Goal: Information Seeking & Learning: Learn about a topic

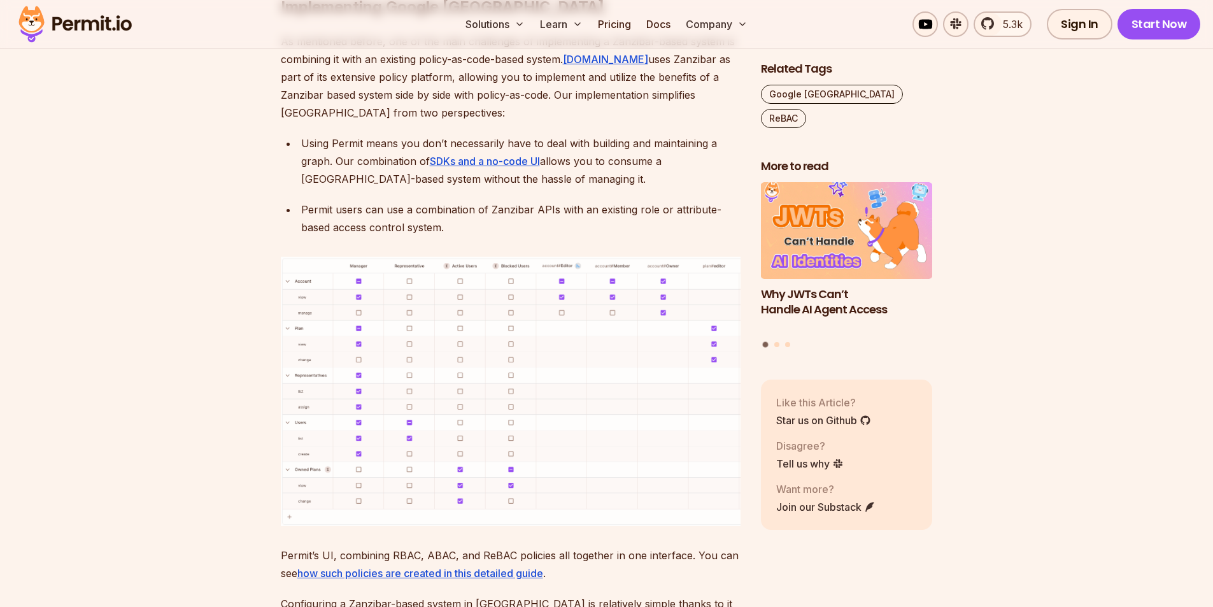
scroll to position [5350, 0]
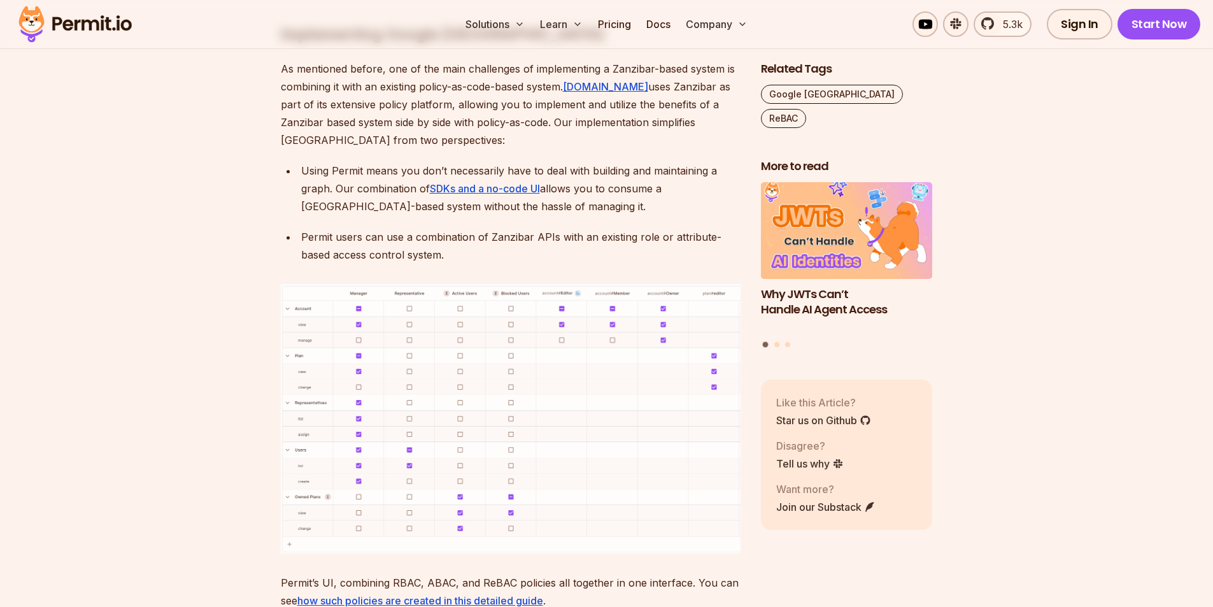
click at [418, 284] on img at bounding box center [511, 418] width 460 height 269
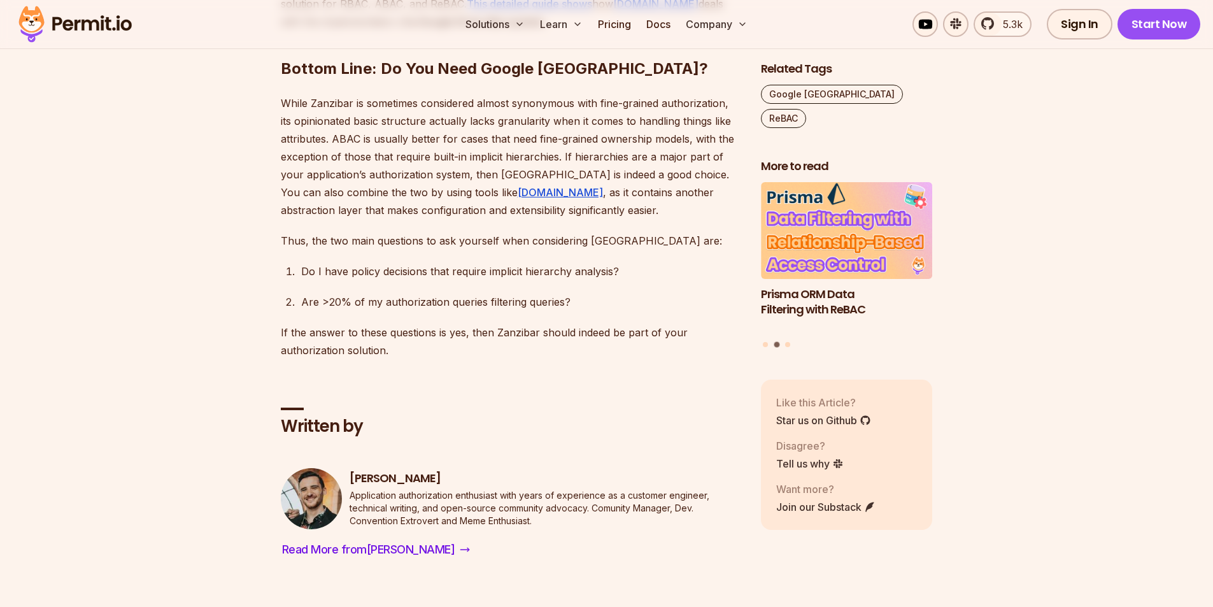
scroll to position [6369, 0]
click at [92, 16] on img at bounding box center [75, 24] width 125 height 43
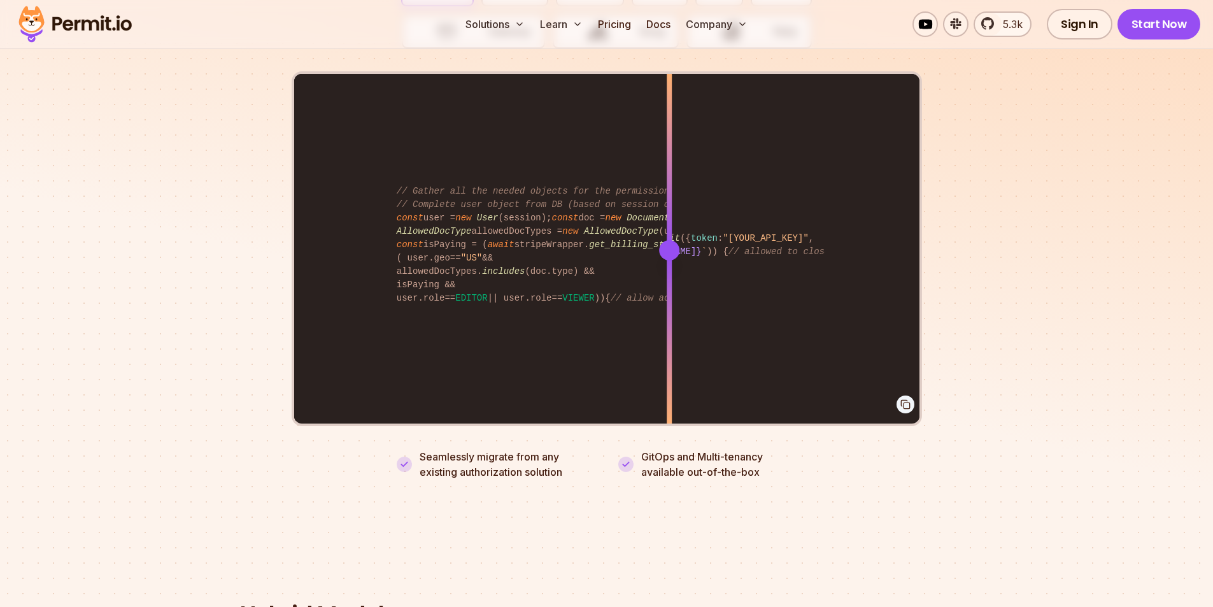
scroll to position [2548, 0]
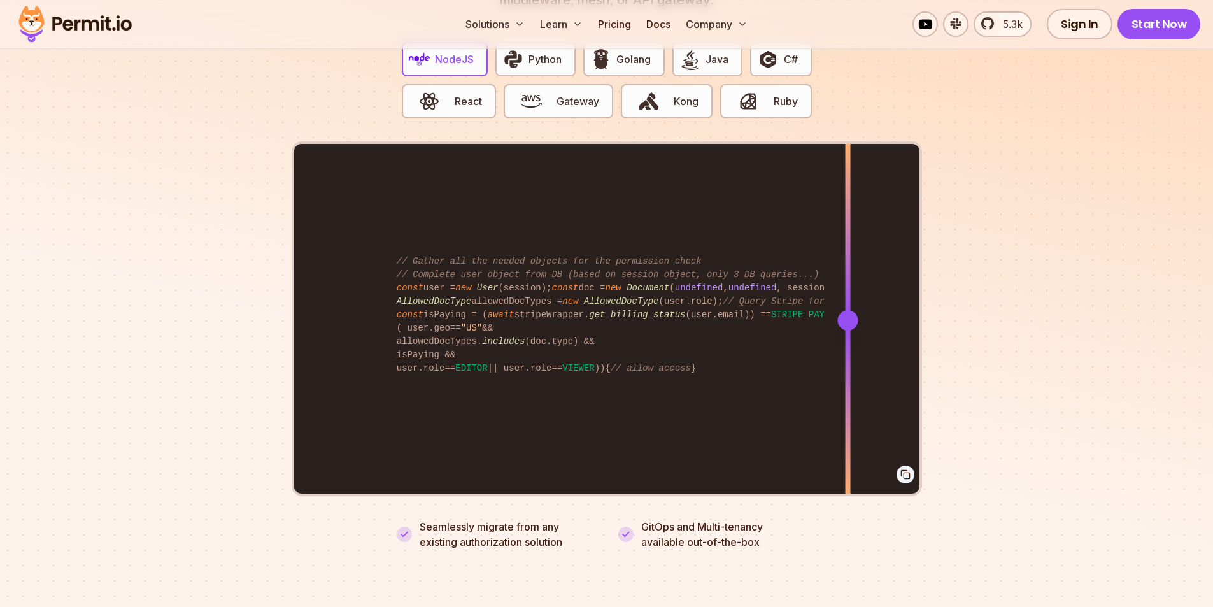
drag, startPoint x: 667, startPoint y: 306, endPoint x: 966, endPoint y: 271, distance: 300.8
click at [966, 271] on section "Fully functional authorization in 5 minutes Just add permit.check() to your cod…" at bounding box center [606, 213] width 1213 height 796
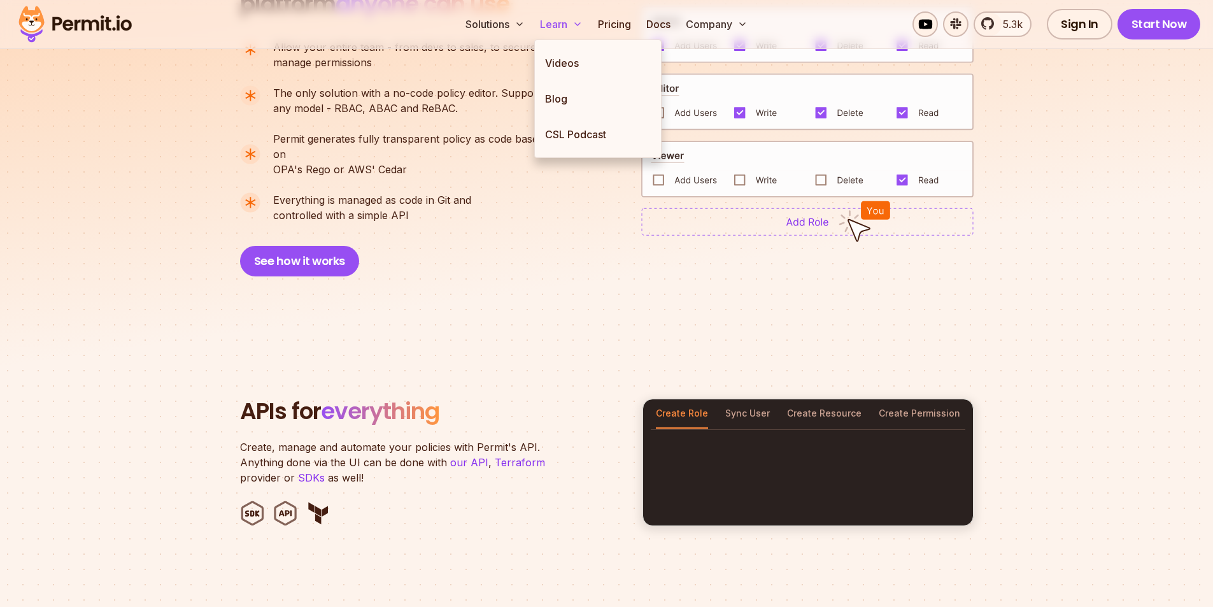
scroll to position [0, 0]
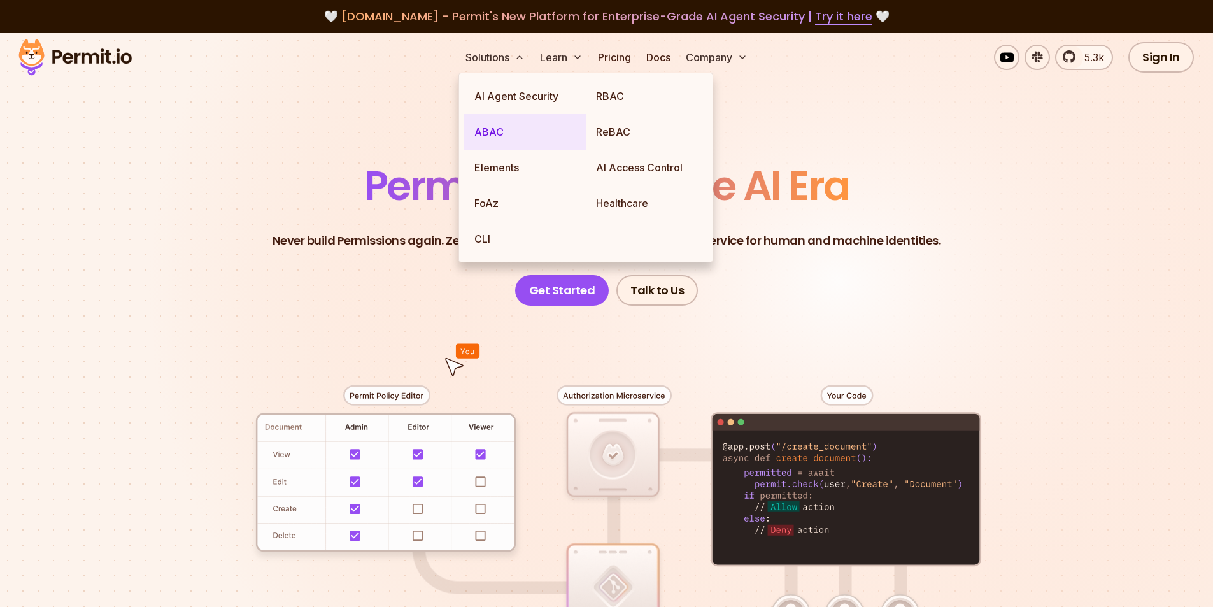
click at [492, 129] on link "ABAC" at bounding box center [525, 132] width 122 height 36
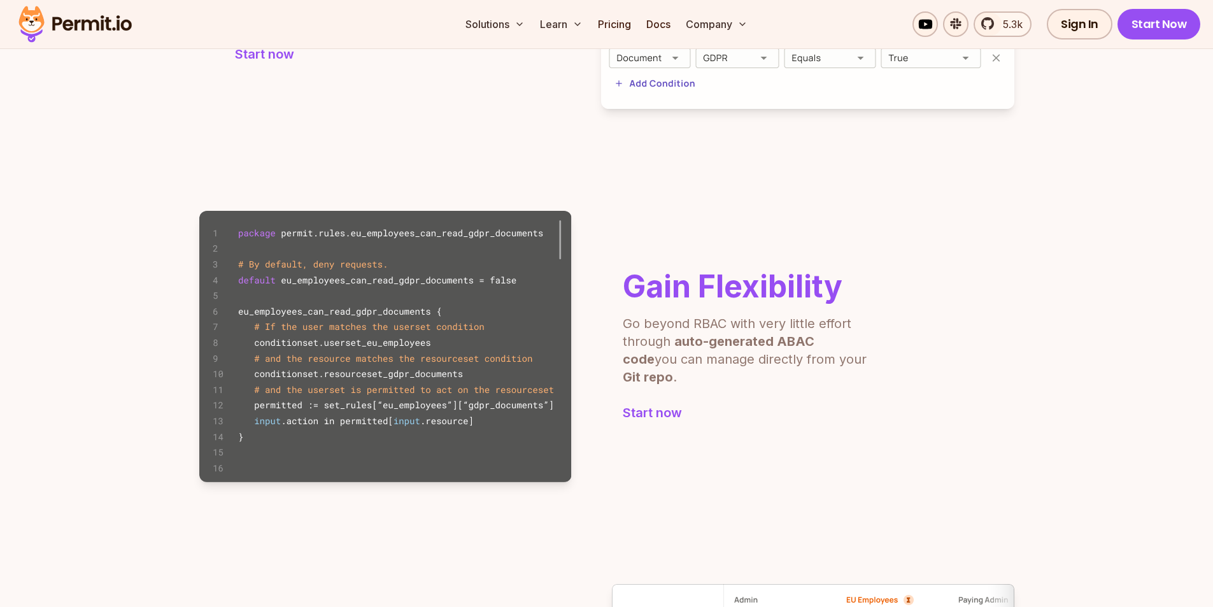
scroll to position [510, 0]
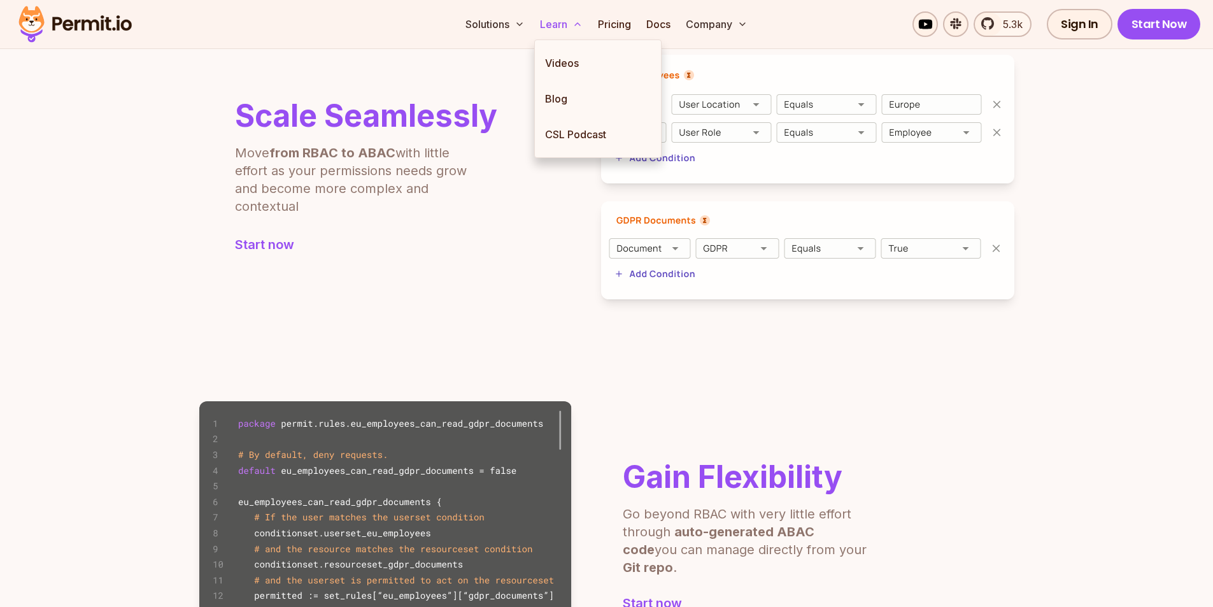
click at [555, 20] on button "Learn" at bounding box center [561, 23] width 53 height 25
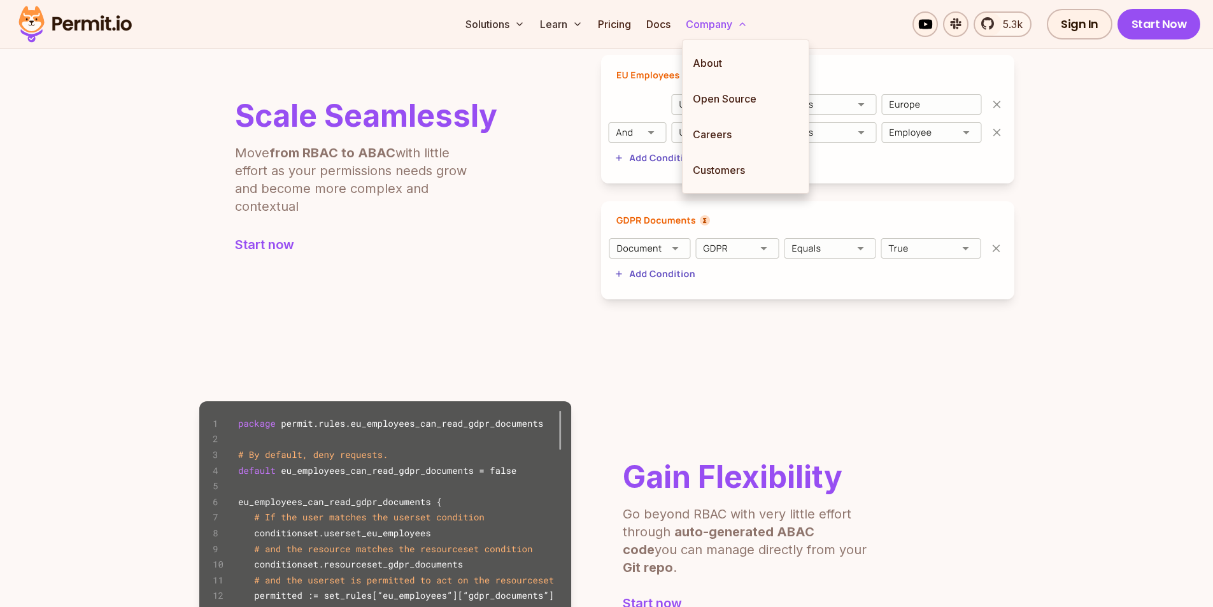
click at [701, 24] on button "Company" at bounding box center [717, 23] width 72 height 25
